Goal: Task Accomplishment & Management: Manage account settings

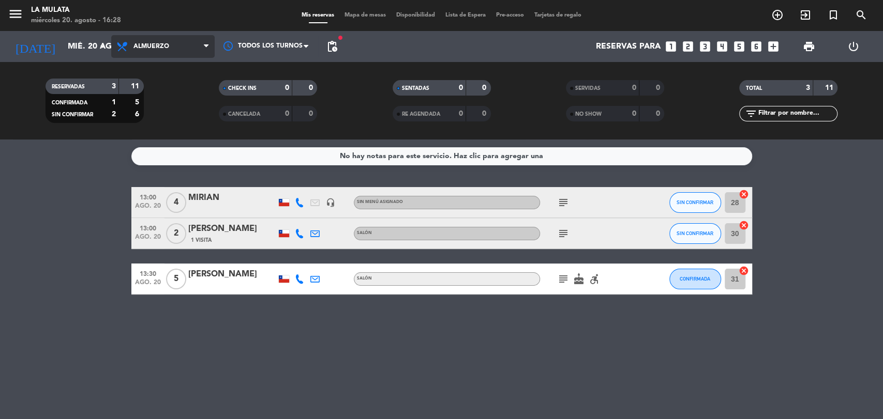
click at [202, 49] on span "Almuerzo" at bounding box center [162, 46] width 103 height 23
click at [166, 112] on div "menu La Mulata [DATE] 20. agosto - 16:28 Mis reservas Mapa de mesas Disponibili…" at bounding box center [441, 70] width 883 height 140
